Goal: Information Seeking & Learning: Learn about a topic

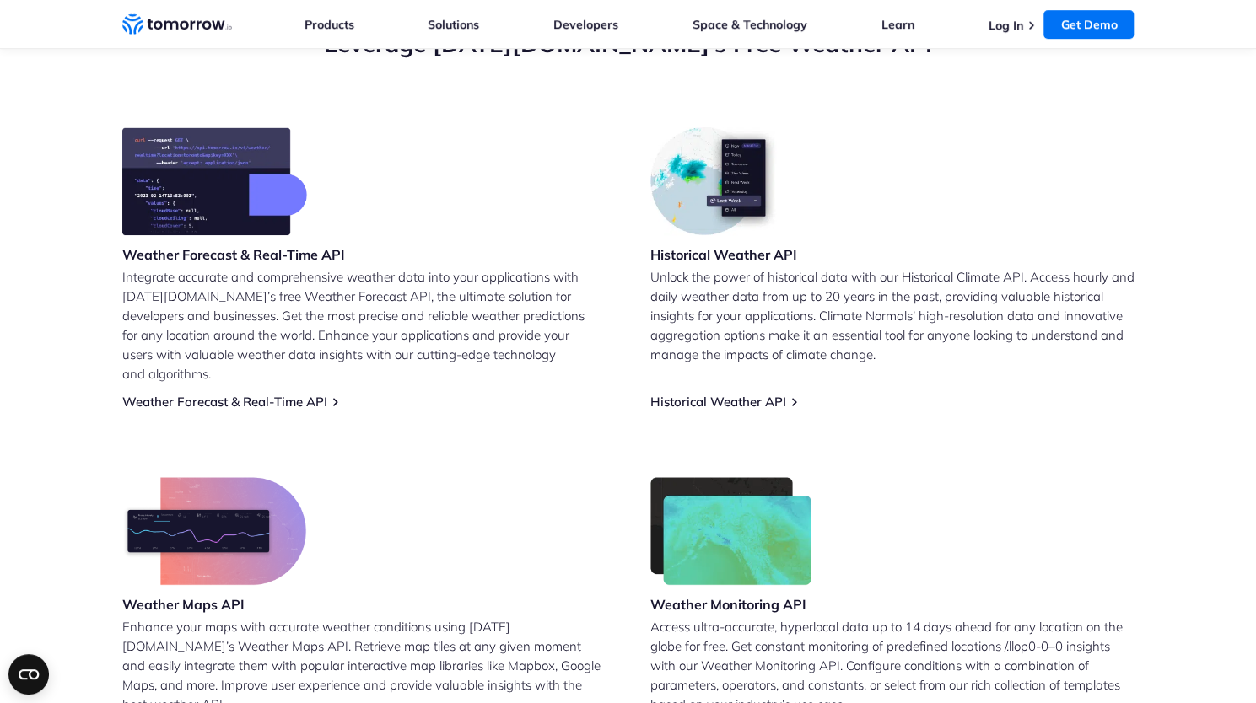
scroll to position [646, 0]
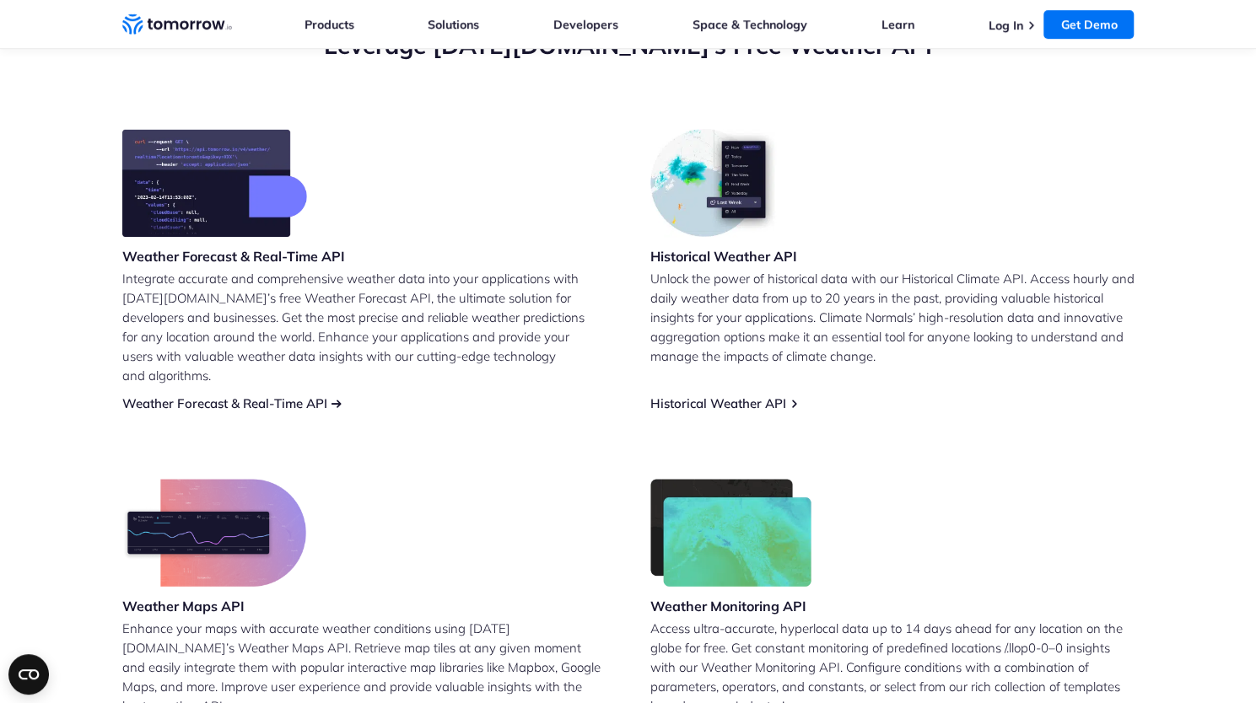
click at [278, 396] on link "Weather Forecast & Real-Time API" at bounding box center [224, 404] width 205 height 16
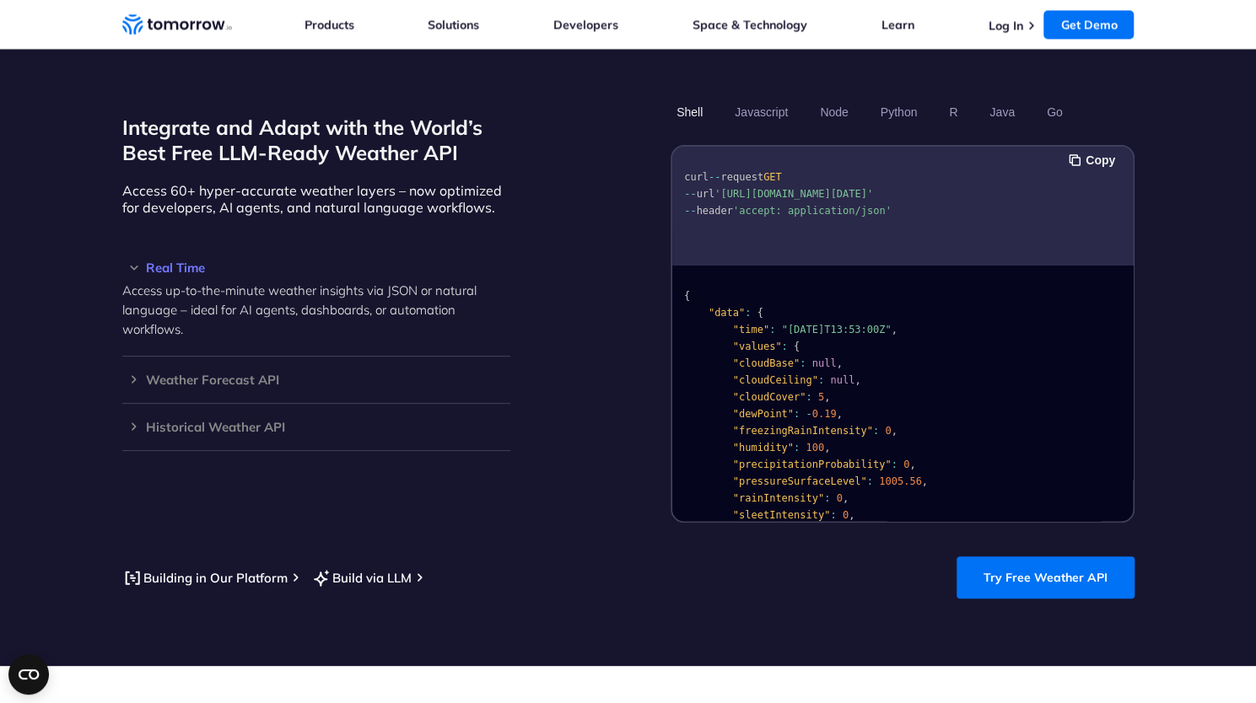
scroll to position [1, 0]
click at [237, 374] on h3 "Weather Forecast API" at bounding box center [316, 380] width 388 height 13
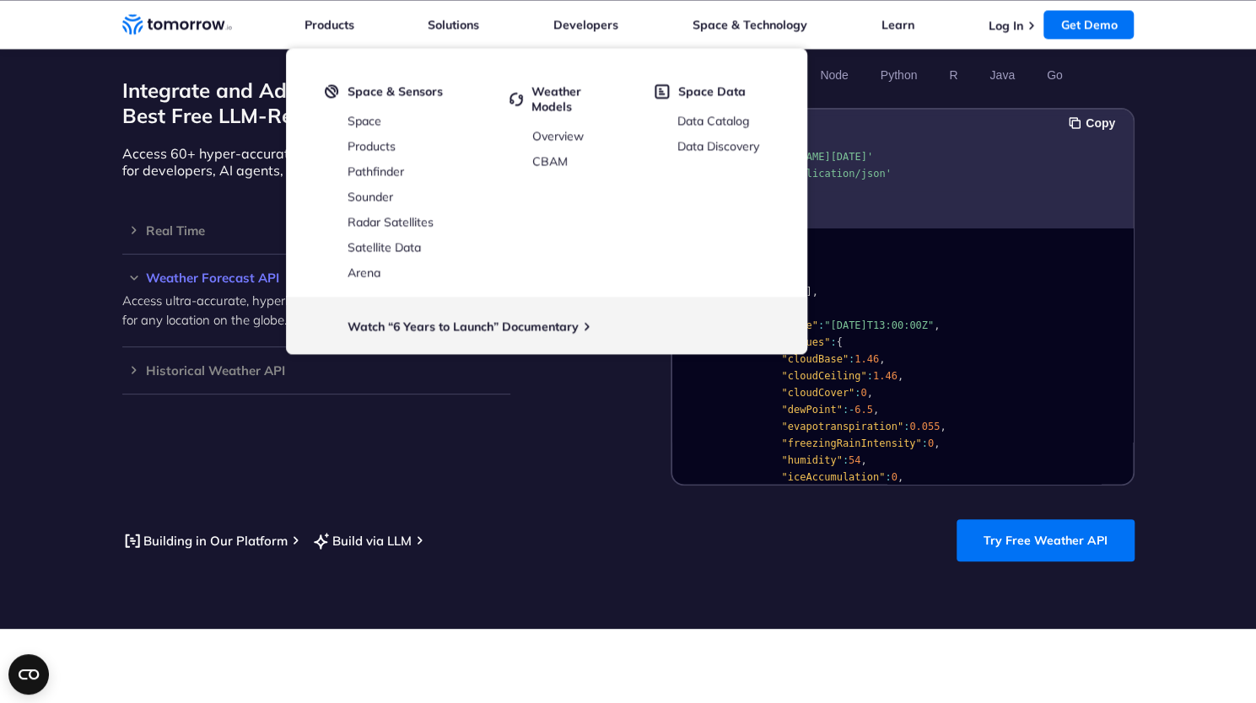
scroll to position [1464, 0]
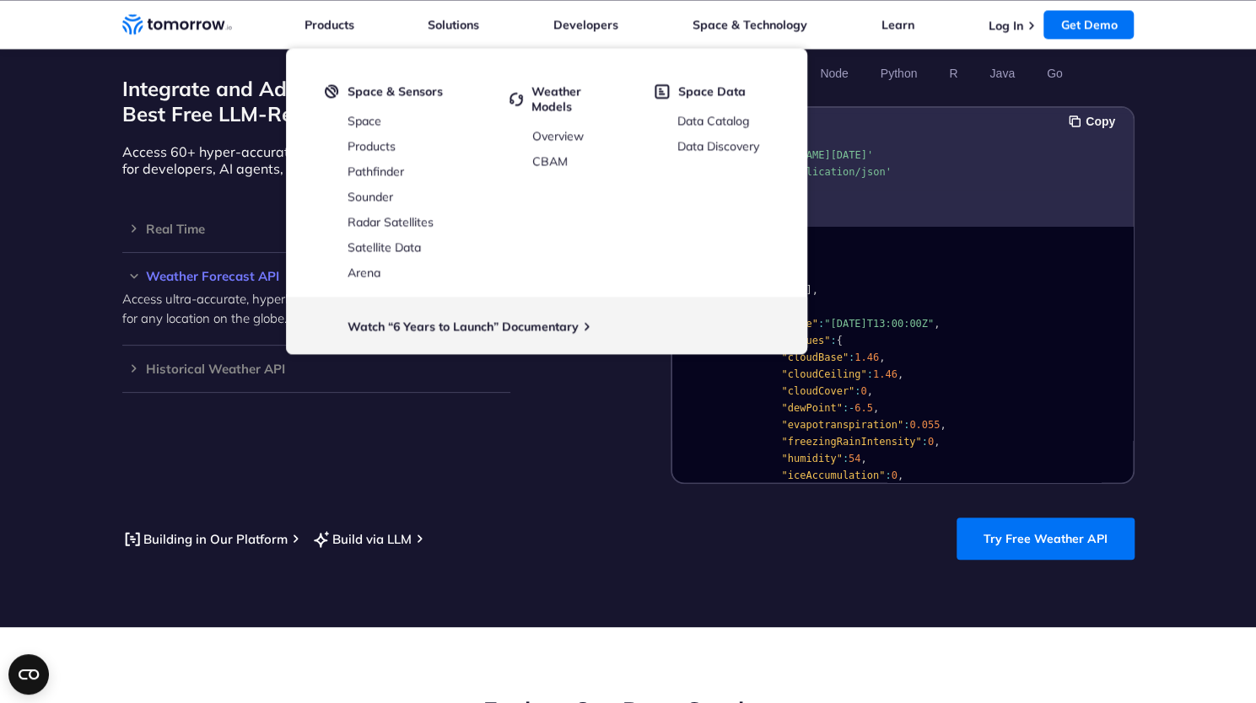
click at [536, 423] on div "Integrate and Adapt with the World’s Best Free LLM-Ready Weather API Access 60+…" at bounding box center [628, 271] width 1012 height 425
